Goal: Task Accomplishment & Management: Manage account settings

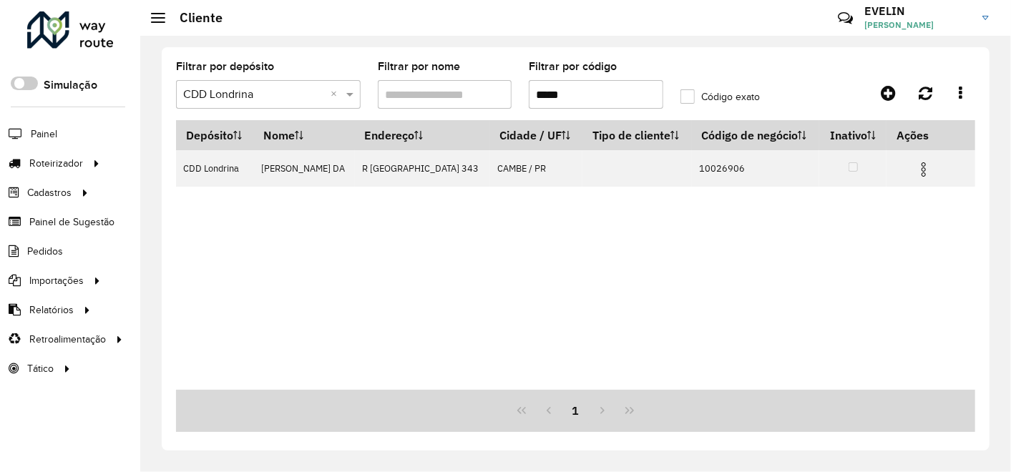
drag, startPoint x: 592, startPoint y: 91, endPoint x: 435, endPoint y: 99, distance: 156.9
click at [443, 102] on formly-group "Filtrar por depósito Selecione um depósito × CDD Londrina × Filtrar por nome Fi…" at bounding box center [469, 91] width 605 height 59
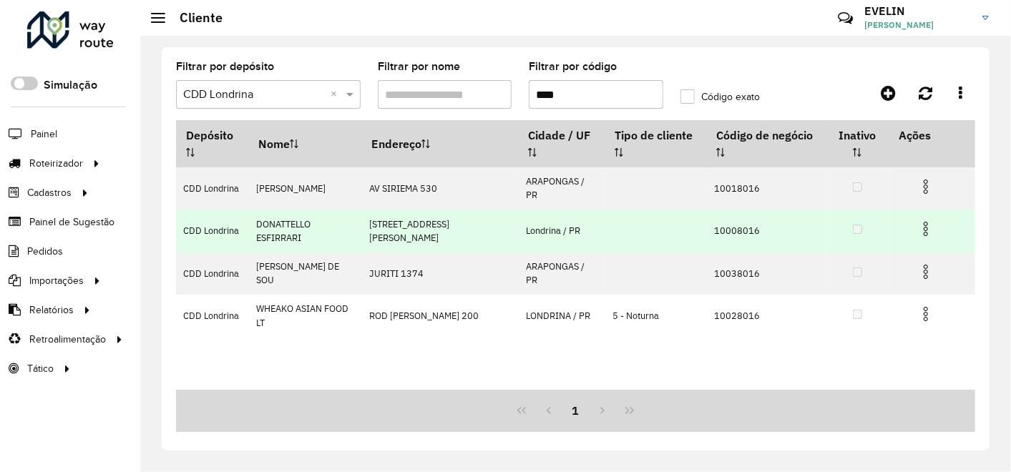
type input "****"
click at [926, 222] on img at bounding box center [925, 228] width 17 height 17
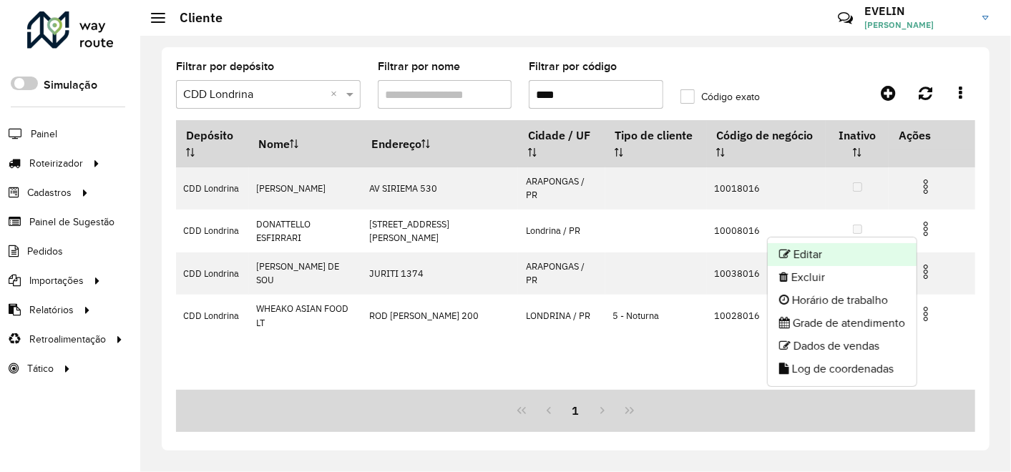
click at [830, 250] on li "Editar" at bounding box center [841, 254] width 149 height 23
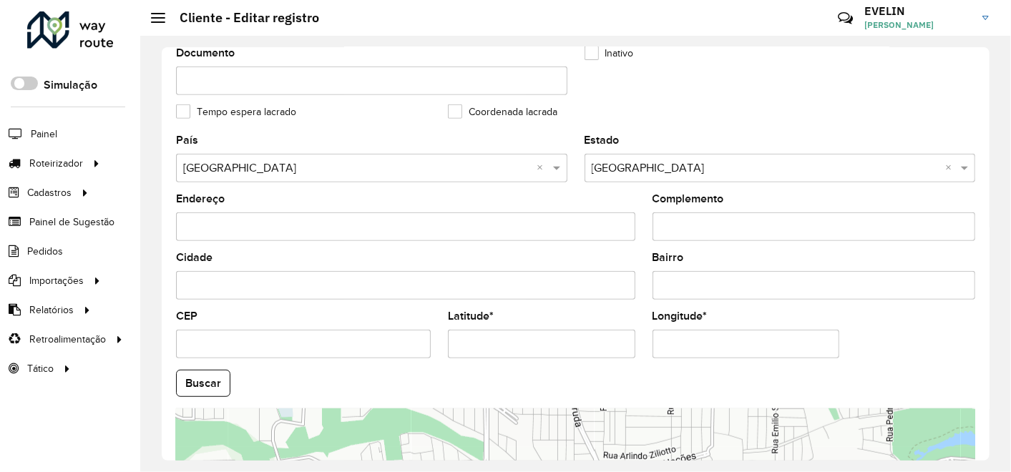
scroll to position [591, 0]
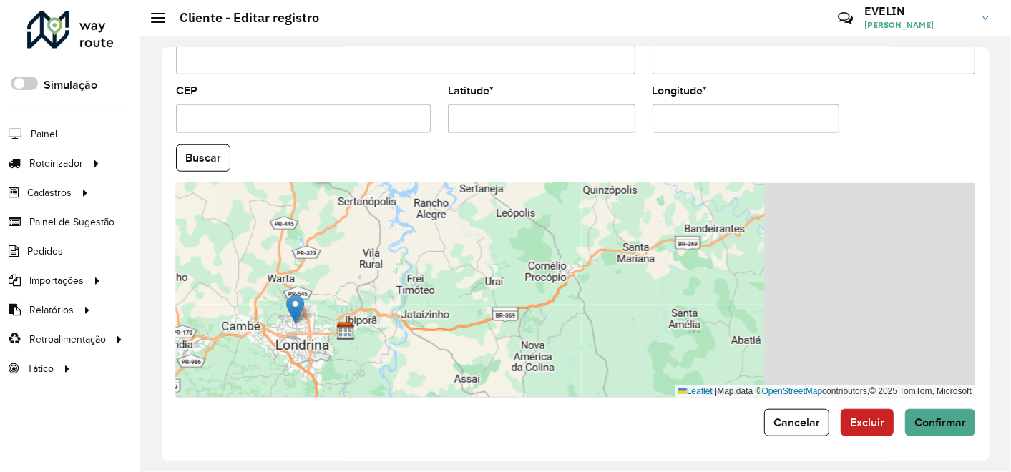
drag, startPoint x: 682, startPoint y: 285, endPoint x: 350, endPoint y: 283, distance: 331.2
click at [353, 283] on div "Leaflet | Map data © OpenStreetMap contributors,© 2025 TomTom, Microsoft" at bounding box center [575, 290] width 799 height 215
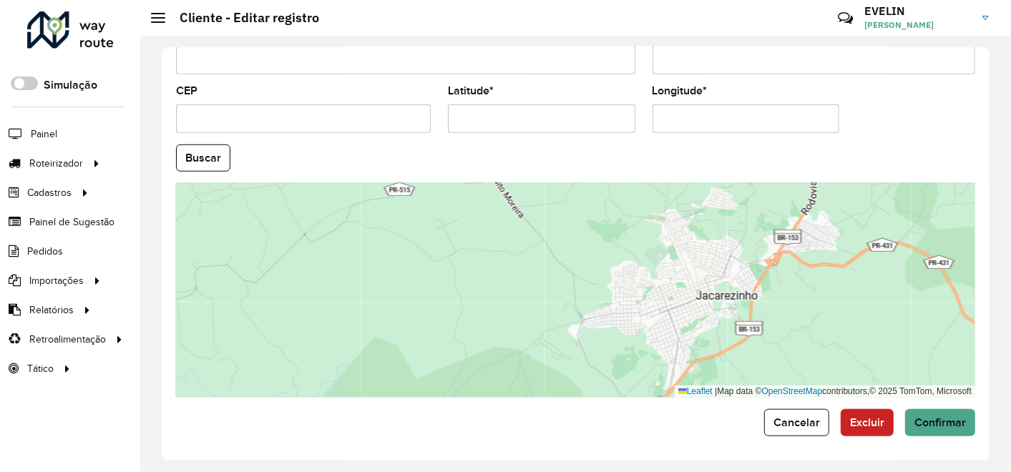
click at [684, 304] on div "Leaflet | Map data © OpenStreetMap contributors,© 2025 TomTom, Microsoft" at bounding box center [575, 290] width 799 height 215
click at [693, 294] on div "Leaflet | Map data © OpenStreetMap contributors,© 2025 TomTom, Microsoft" at bounding box center [575, 290] width 799 height 215
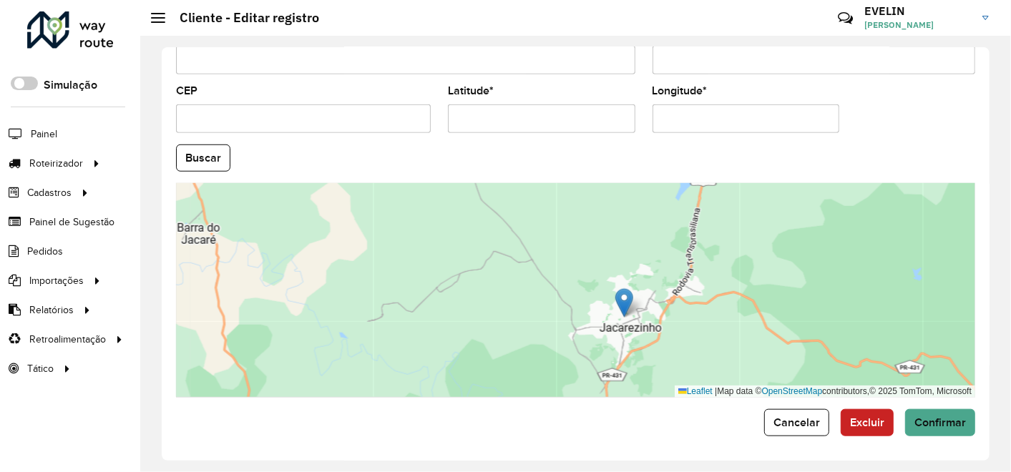
drag, startPoint x: 434, startPoint y: 297, endPoint x: 622, endPoint y: 293, distance: 187.4
click at [622, 293] on img at bounding box center [624, 302] width 18 height 29
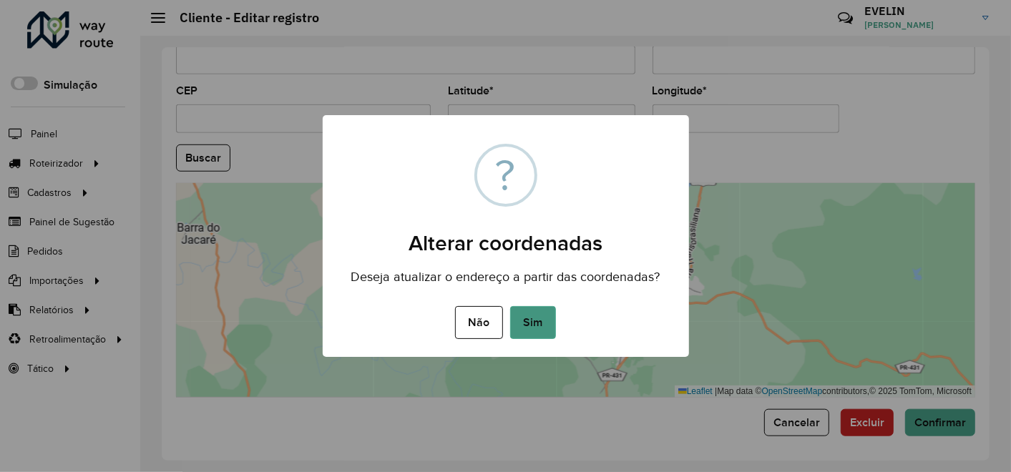
click at [550, 317] on button "Sim" at bounding box center [533, 322] width 46 height 33
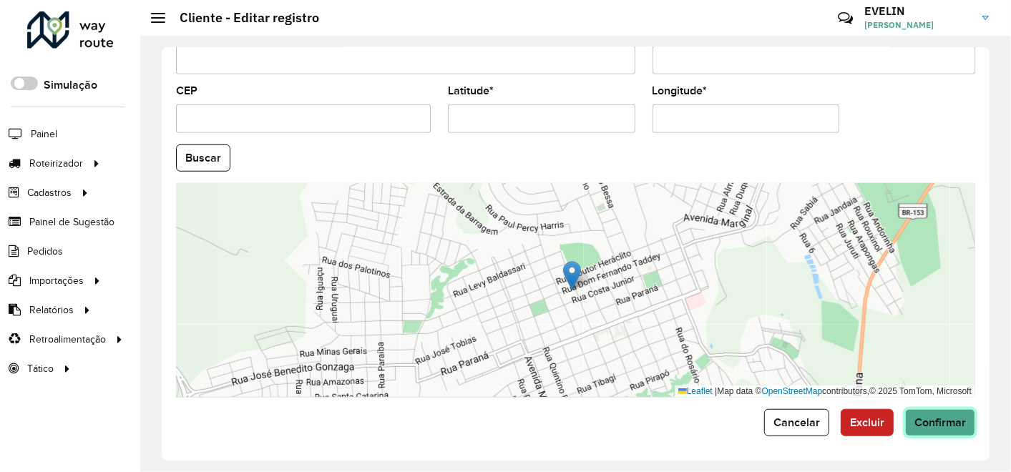
click at [941, 425] on span "Confirmar" at bounding box center [939, 422] width 51 height 12
